Goal: Information Seeking & Learning: Find specific page/section

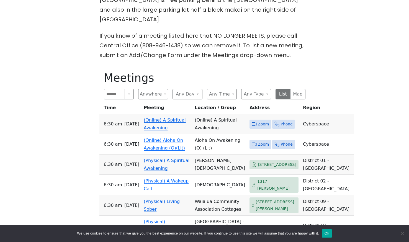
scroll to position [249, 0]
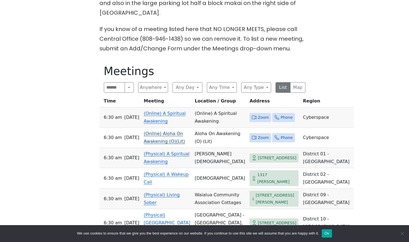
click at [166, 131] on link "(Online) Aloha On Awakening (O)(Lit)" at bounding box center [164, 137] width 41 height 13
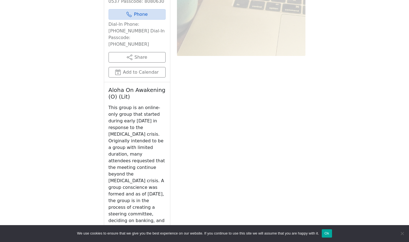
scroll to position [595, 0]
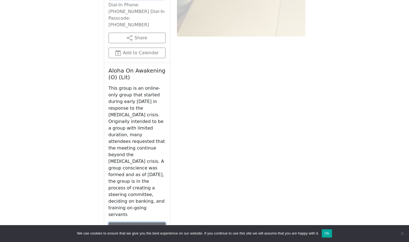
click at [146, 222] on link "[DOMAIN_NAME]" at bounding box center [137, 227] width 57 height 11
